Goal: Check status

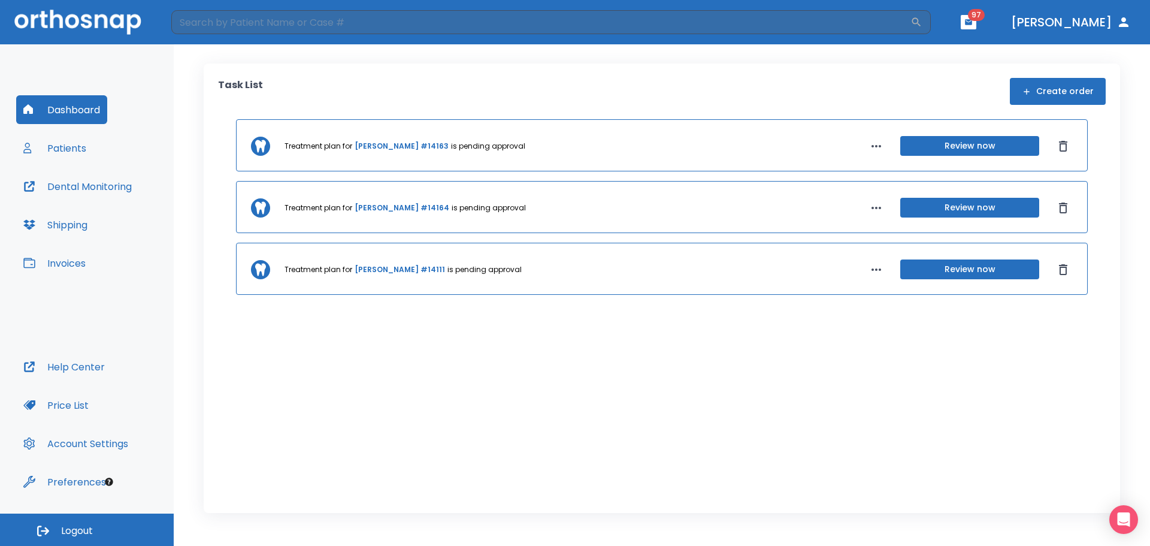
click at [68, 147] on button "Patients" at bounding box center [54, 148] width 77 height 29
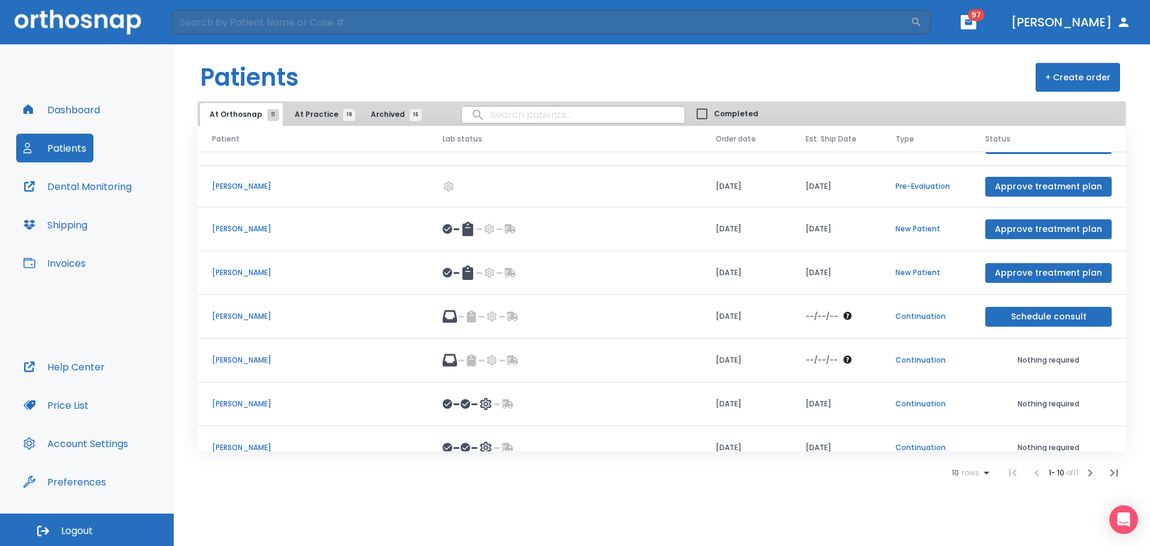
scroll to position [136, 0]
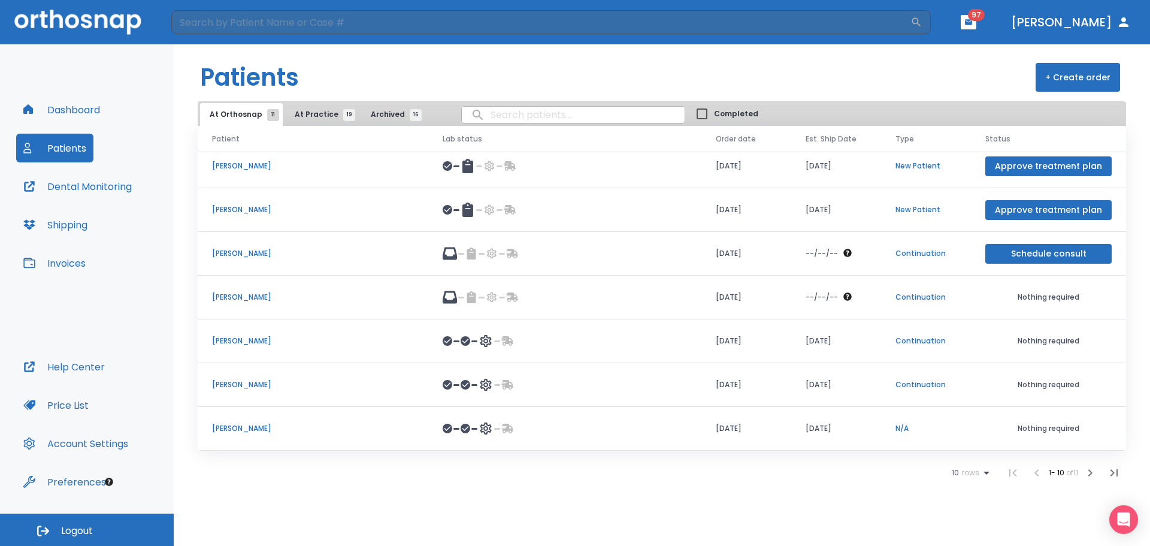
click at [270, 378] on td "Lucas Porterfield" at bounding box center [313, 385] width 231 height 44
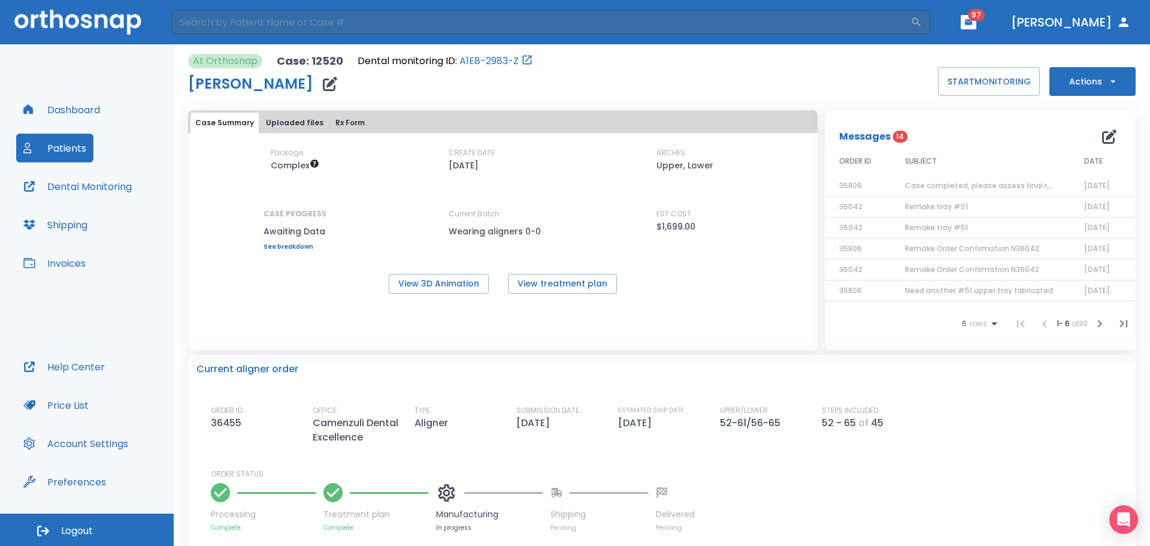
click at [945, 203] on span "Remake tray #51" at bounding box center [936, 206] width 63 height 10
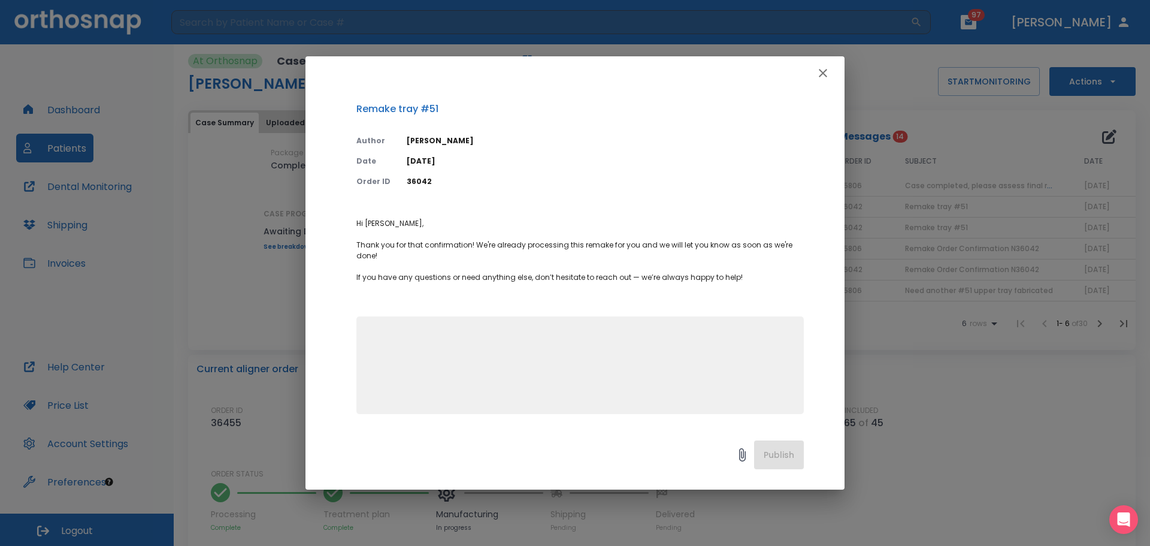
click at [826, 74] on icon "button" at bounding box center [823, 73] width 14 height 14
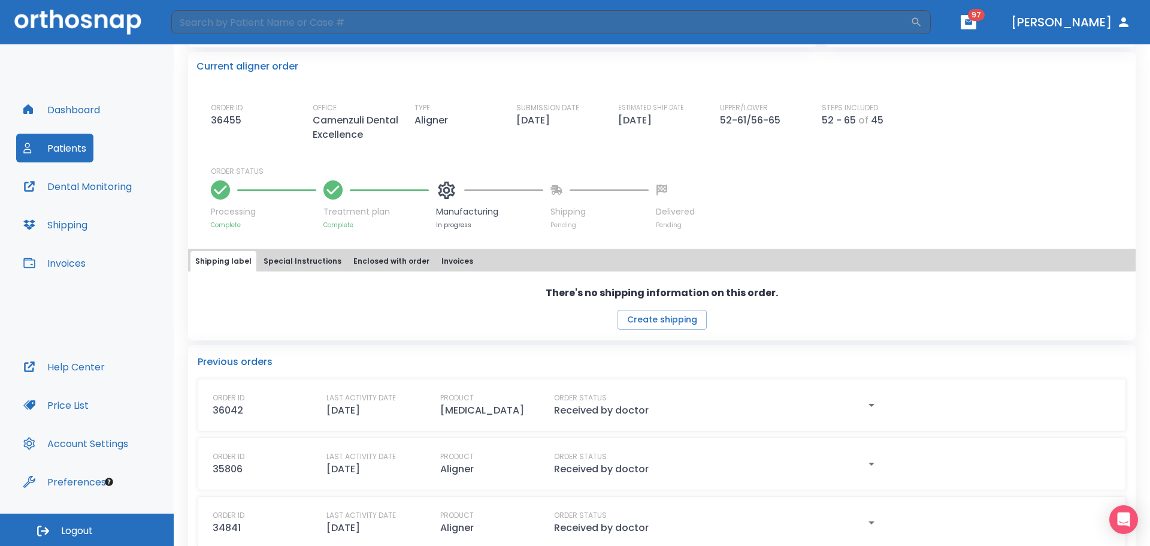
scroll to position [294, 0]
